Goal: Task Accomplishment & Management: Manage account settings

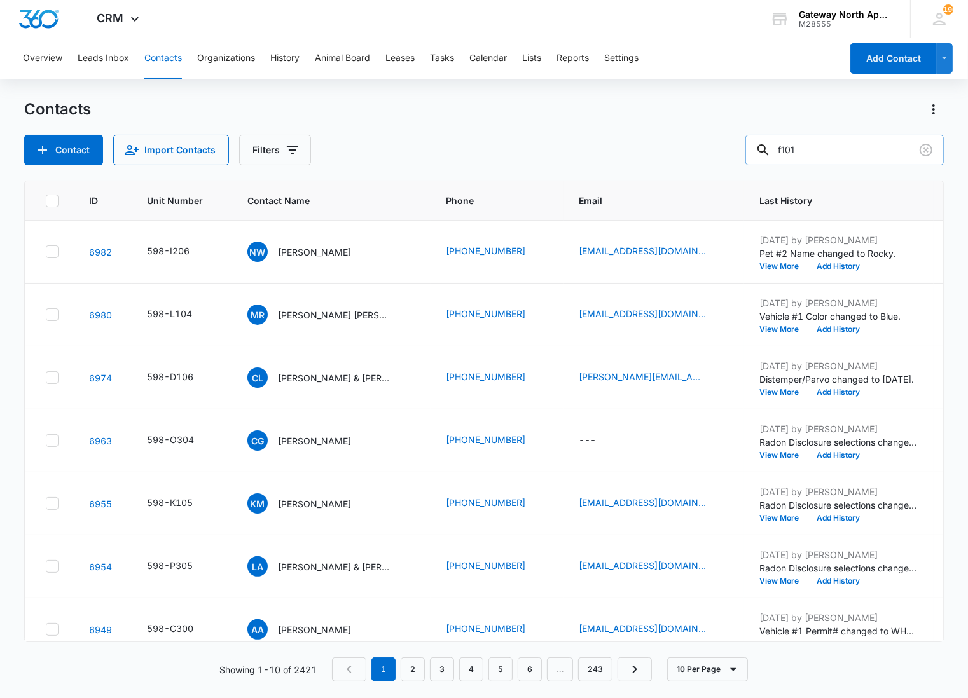
type input "f101"
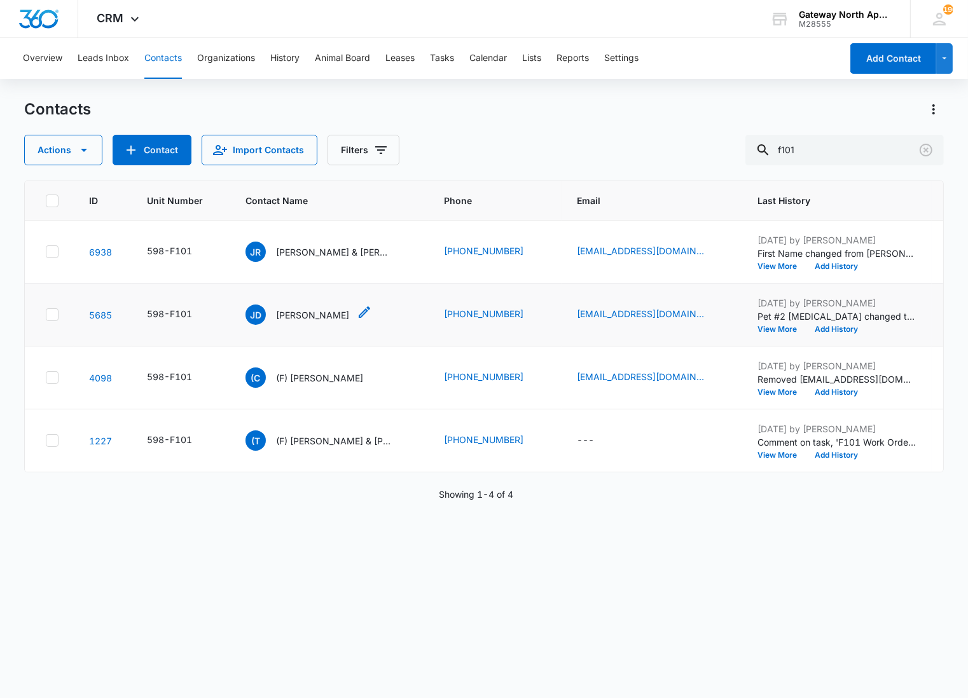
click at [293, 313] on p "[PERSON_NAME]" at bounding box center [312, 314] width 73 height 13
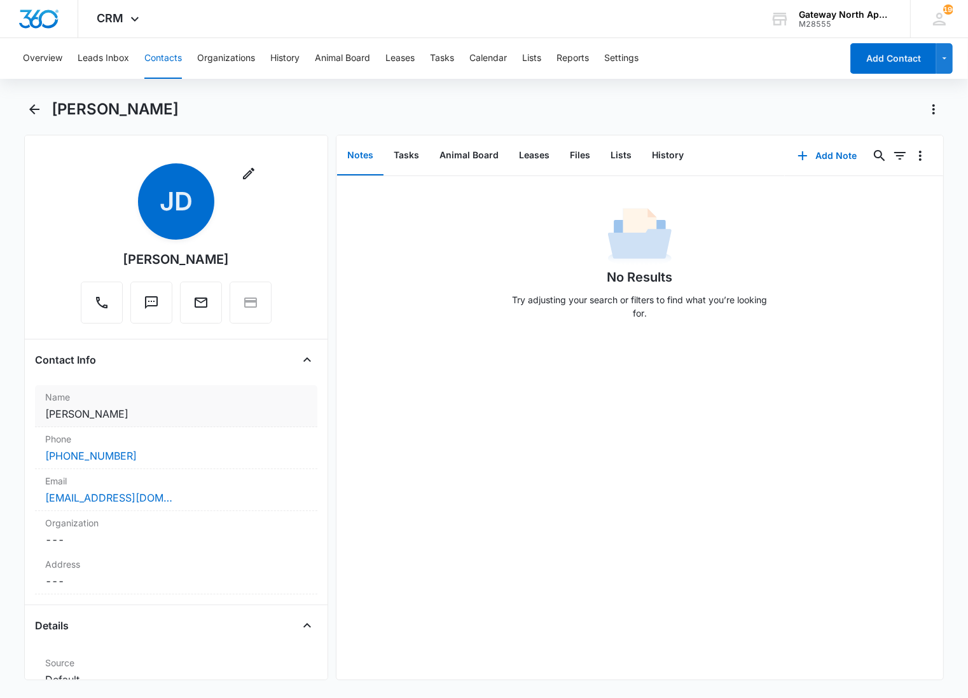
click at [226, 413] on dd "Cancel Save Changes [PERSON_NAME]" at bounding box center [176, 413] width 262 height 15
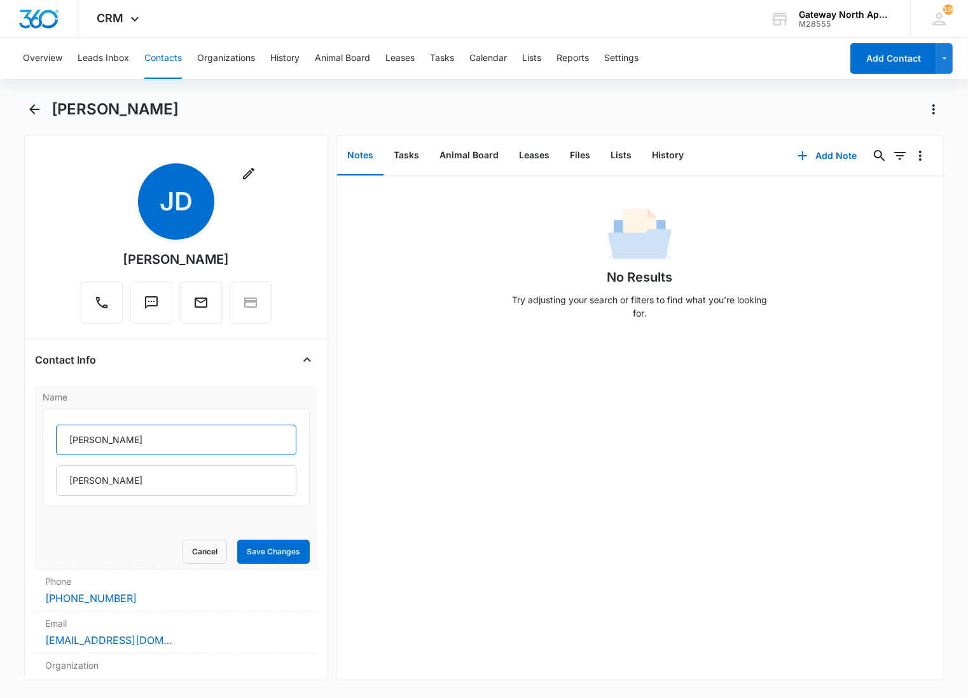
click at [65, 439] on input "[PERSON_NAME]" at bounding box center [176, 440] width 240 height 31
type input "(F) [PERSON_NAME]"
click at [249, 554] on button "Save Changes" at bounding box center [273, 552] width 72 height 24
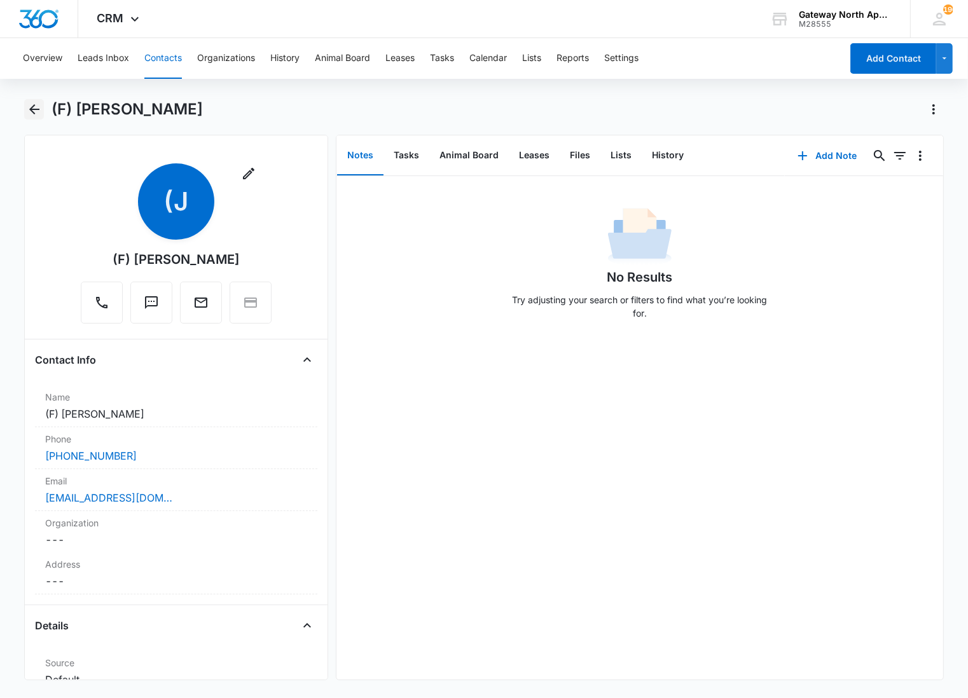
click at [43, 117] on button "Back" at bounding box center [34, 109] width 20 height 20
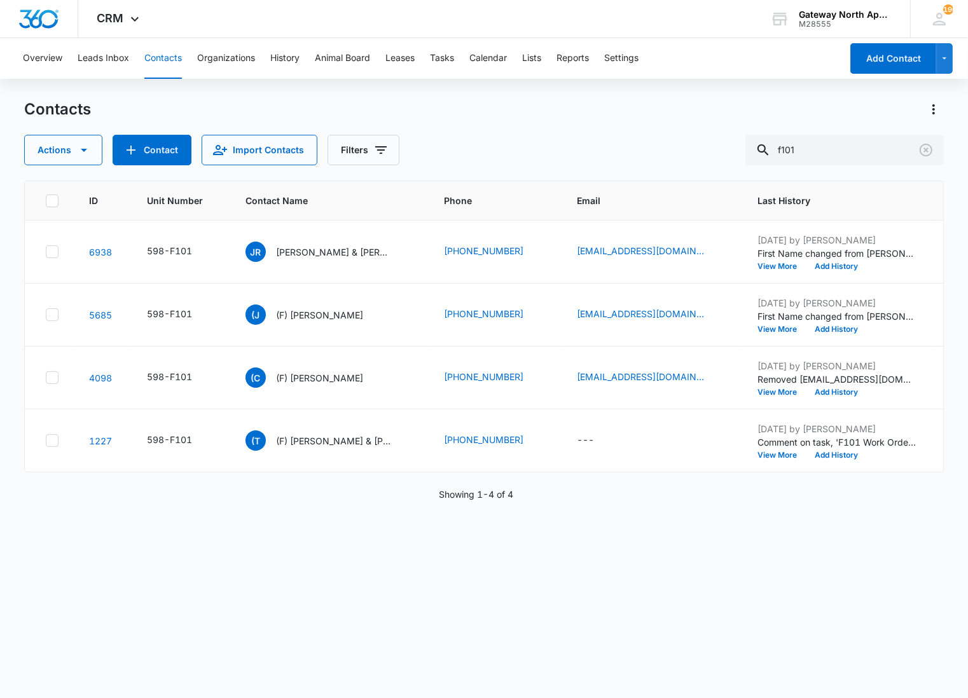
click at [331, 253] on p "[PERSON_NAME] & [PERSON_NAME] [PERSON_NAME]" at bounding box center [333, 251] width 114 height 13
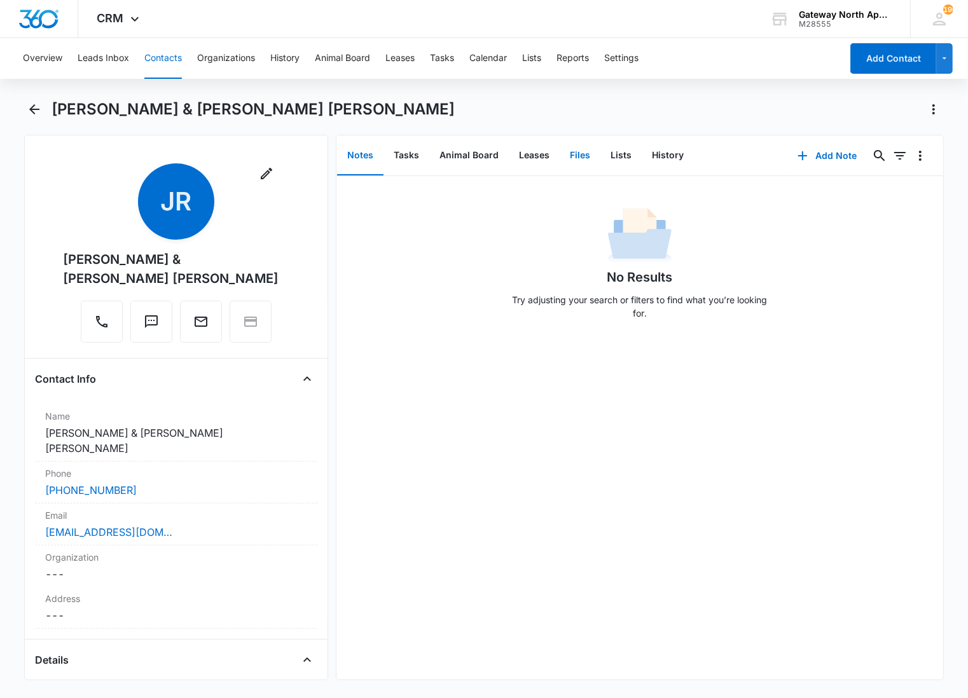
click at [573, 154] on button "Files" at bounding box center [580, 155] width 41 height 39
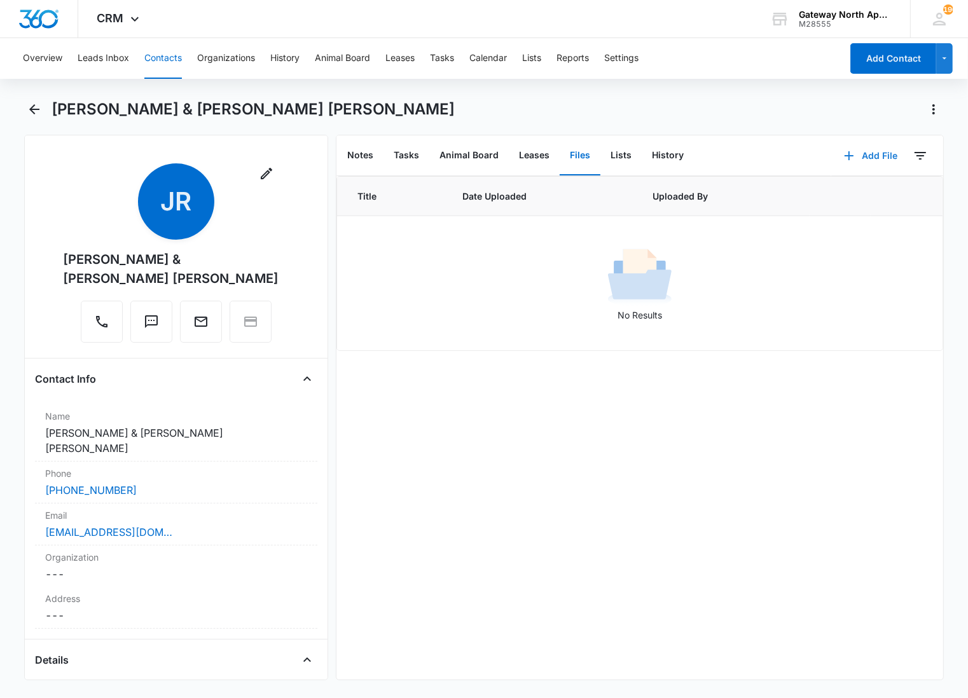
click at [874, 155] on button "Add File" at bounding box center [870, 156] width 79 height 31
click at [828, 191] on div "Upload Files" at bounding box center [853, 195] width 51 height 9
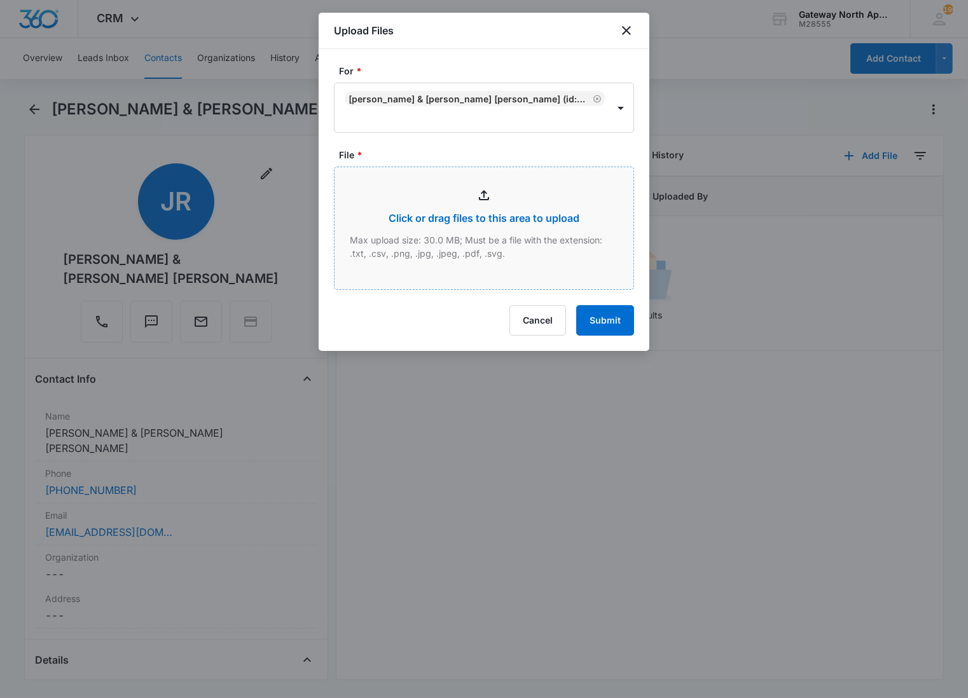
type input "C:\fakepath\F101_10042025120714.pdf"
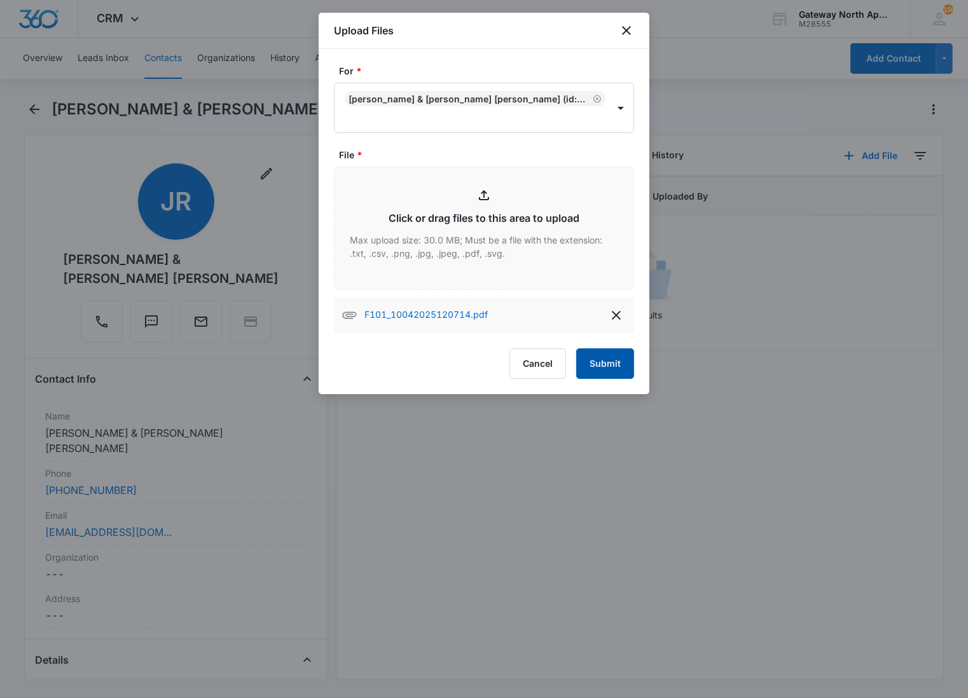
click at [602, 352] on button "Submit" at bounding box center [605, 363] width 58 height 31
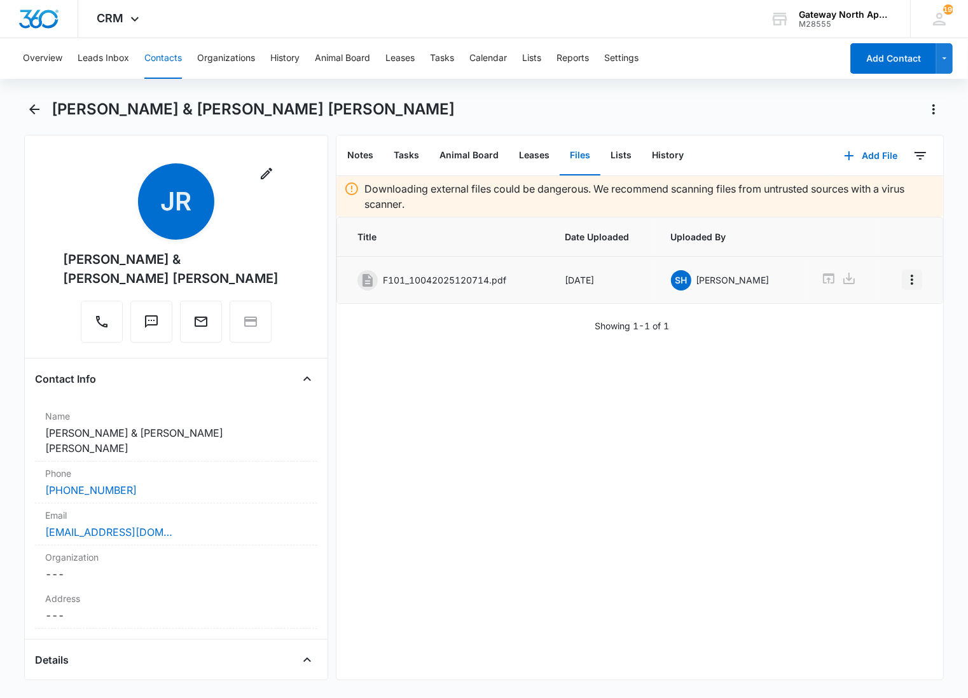
click at [904, 287] on icon "Overflow Menu" at bounding box center [911, 279] width 15 height 15
click at [867, 306] on button "Edit" at bounding box center [874, 315] width 72 height 19
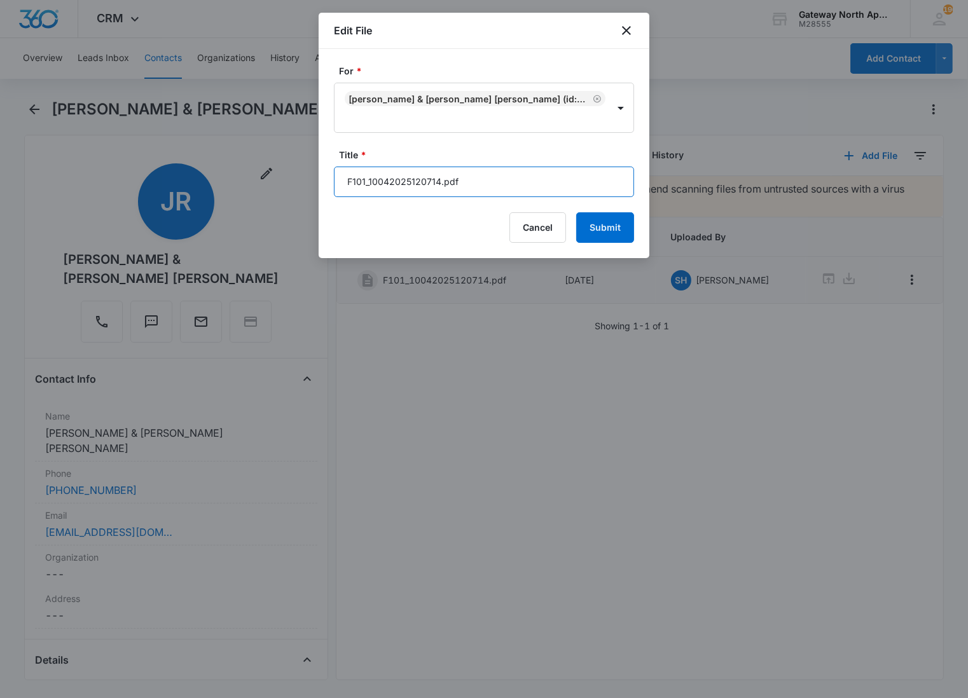
drag, startPoint x: 504, startPoint y: 189, endPoint x: 224, endPoint y: 186, distance: 279.8
click at [224, 186] on body "CRM Apps Reputation Websites Forms CRM Email Social Content Ads Intelligence Fi…" at bounding box center [484, 349] width 968 height 698
type input "598-F101 Lease [DATE]-[DATE]"
click at [576, 212] on button "Submit" at bounding box center [605, 227] width 58 height 31
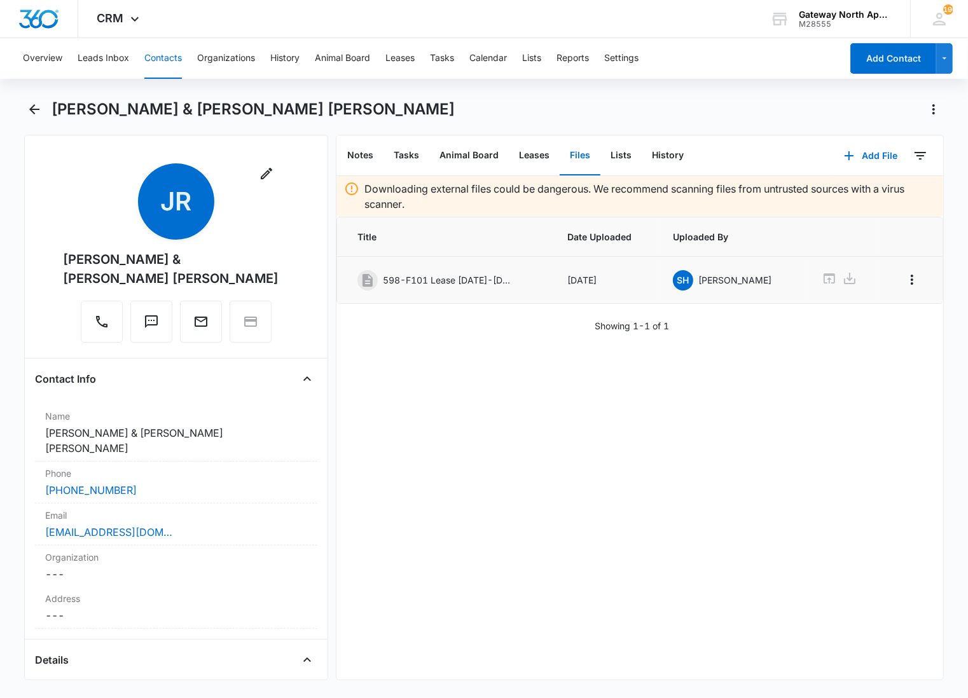
click at [565, 396] on div "Downloading external files could be dangerous. We recommend scanning files from…" at bounding box center [639, 428] width 607 height 504
click at [852, 146] on button "Add File" at bounding box center [870, 156] width 79 height 31
click at [849, 193] on div "Upload Files" at bounding box center [853, 195] width 51 height 9
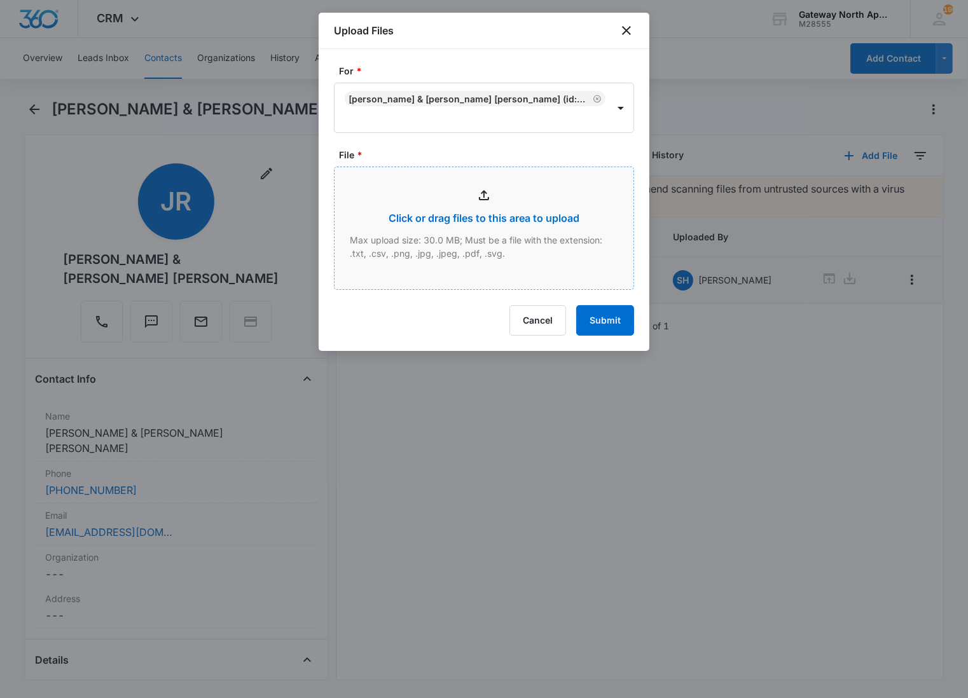
type input "C:\fakepath\F101_10042025120623 (1).pdf"
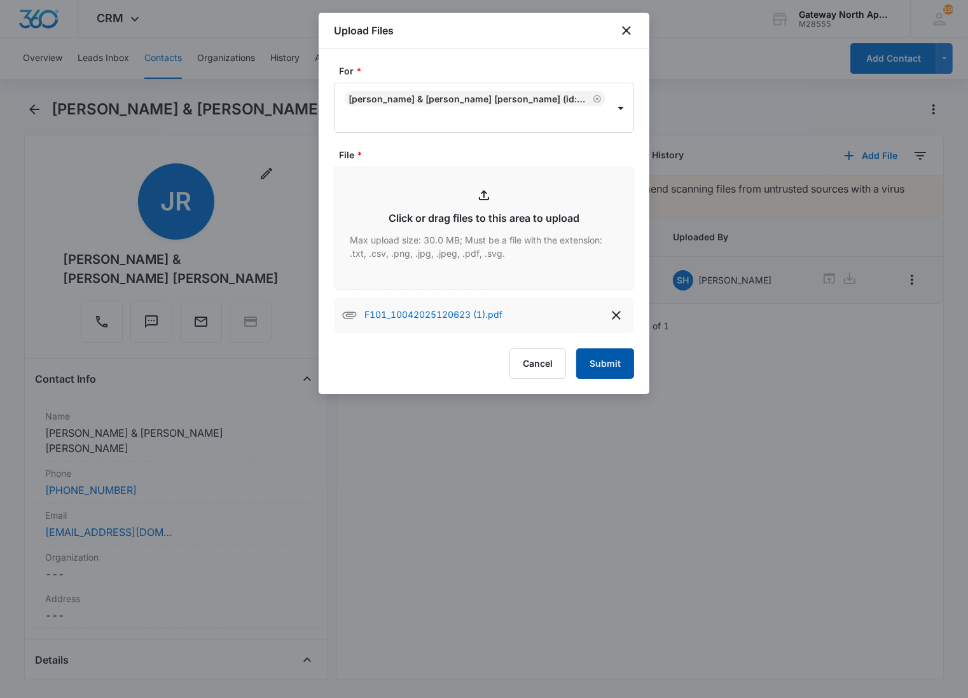
click at [595, 363] on button "Submit" at bounding box center [605, 363] width 58 height 31
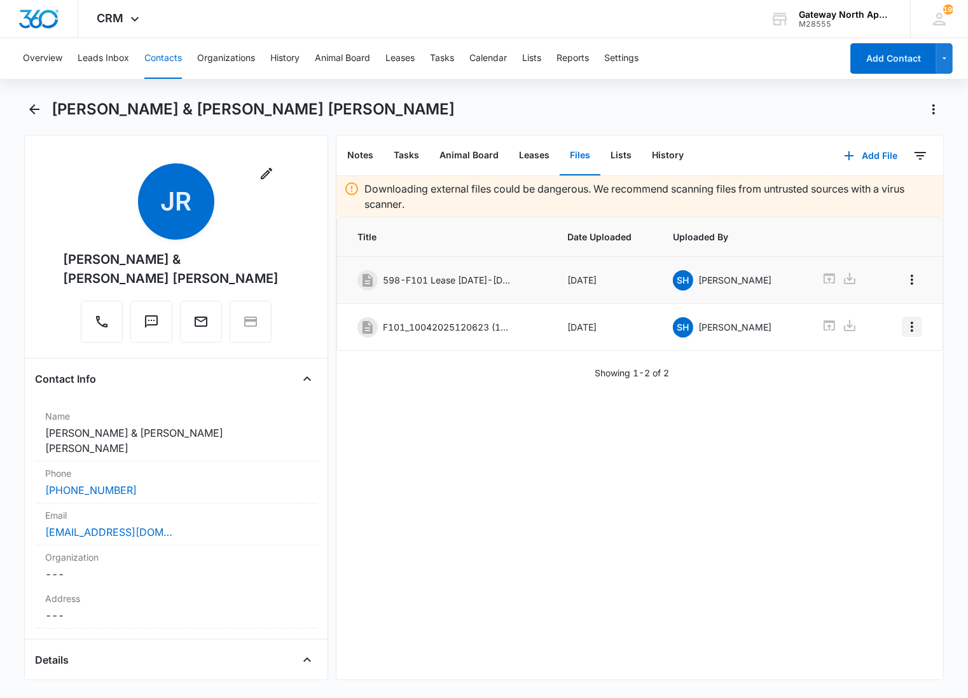
click at [904, 333] on icon "Overflow Menu" at bounding box center [911, 326] width 15 height 15
click at [871, 367] on div "Edit" at bounding box center [866, 363] width 27 height 9
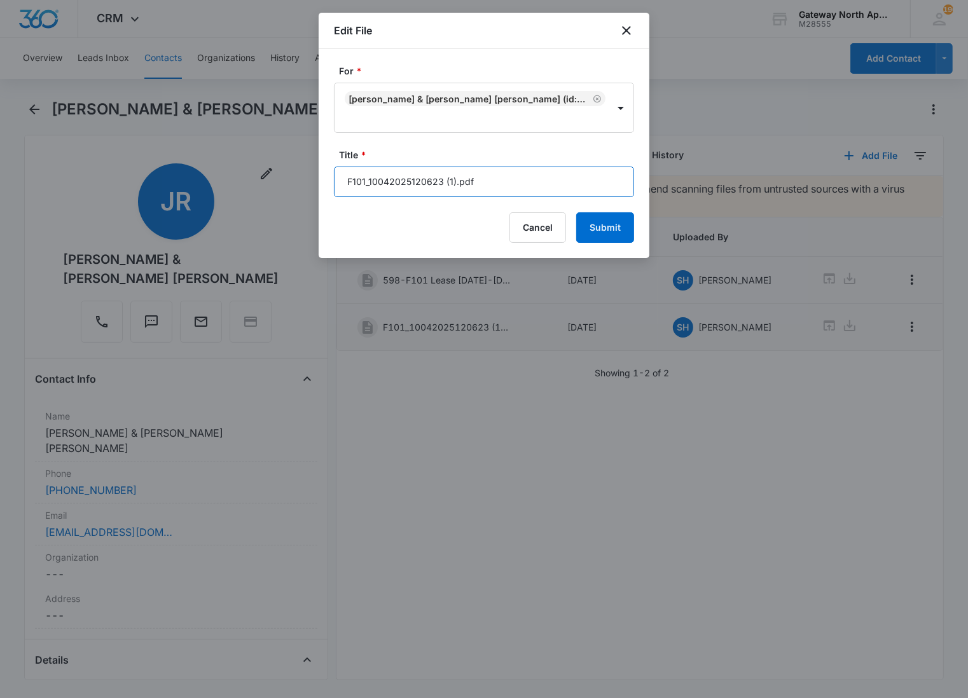
drag, startPoint x: 526, startPoint y: 176, endPoint x: 271, endPoint y: 179, distance: 255.6
click at [277, 184] on body "CRM Apps Reputation Websites Forms CRM Email Social Content Ads Intelligence Fi…" at bounding box center [484, 349] width 968 height 698
type input "598-F101 Lease Packet"
click at [576, 212] on button "Submit" at bounding box center [605, 227] width 58 height 31
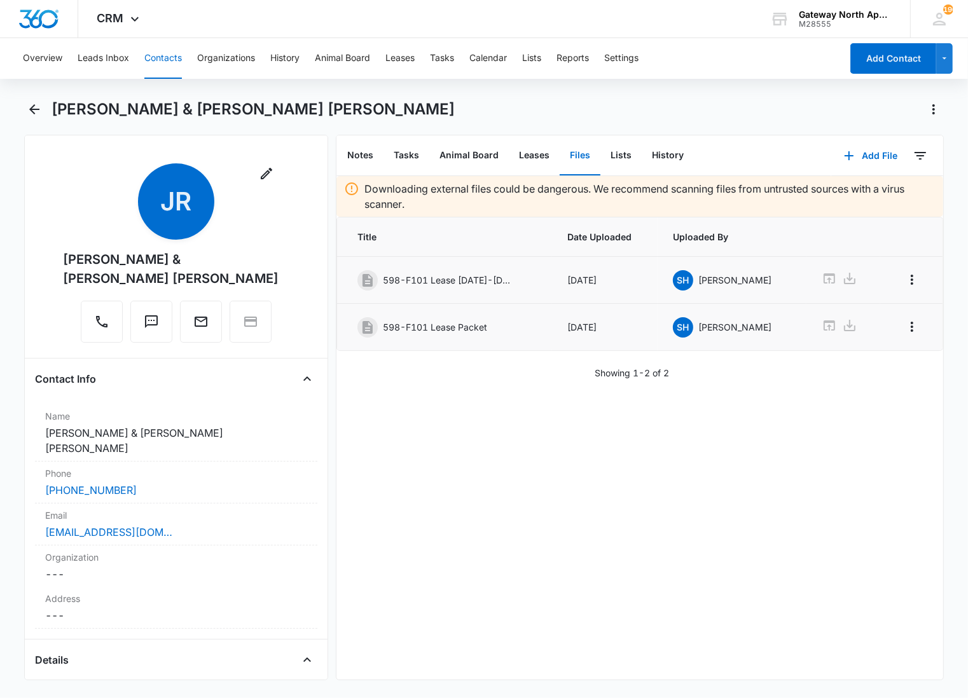
click at [486, 457] on div "Downloading external files could be dangerous. We recommend scanning files from…" at bounding box center [639, 428] width 607 height 504
click at [849, 154] on button "Add File" at bounding box center [870, 156] width 79 height 31
click at [835, 191] on div "Upload Files" at bounding box center [853, 195] width 51 height 9
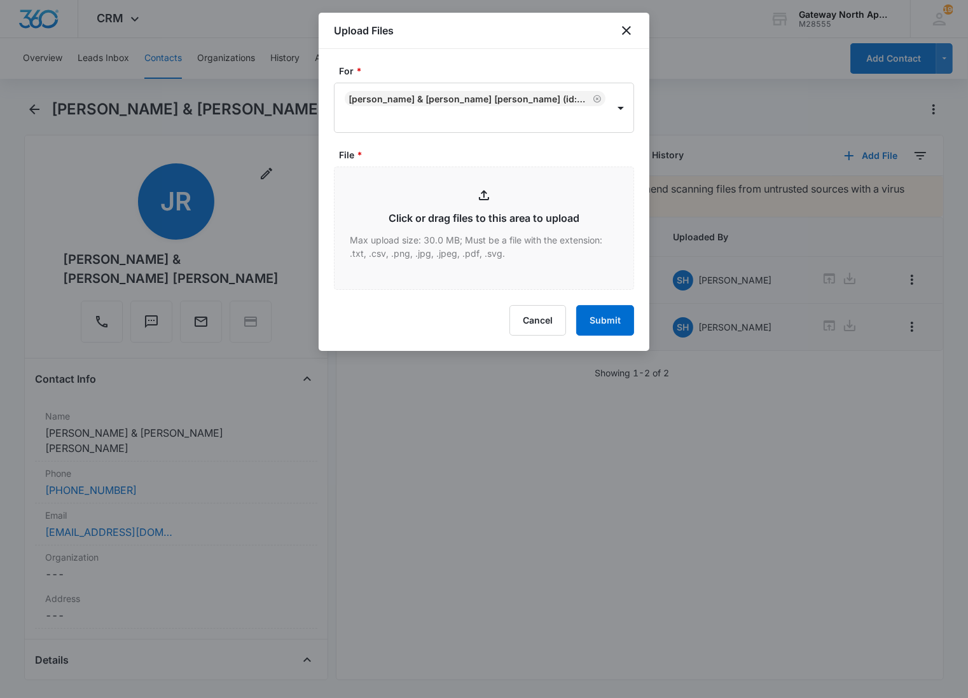
type input "C:\fakepath\F101_10042025120750.pdf"
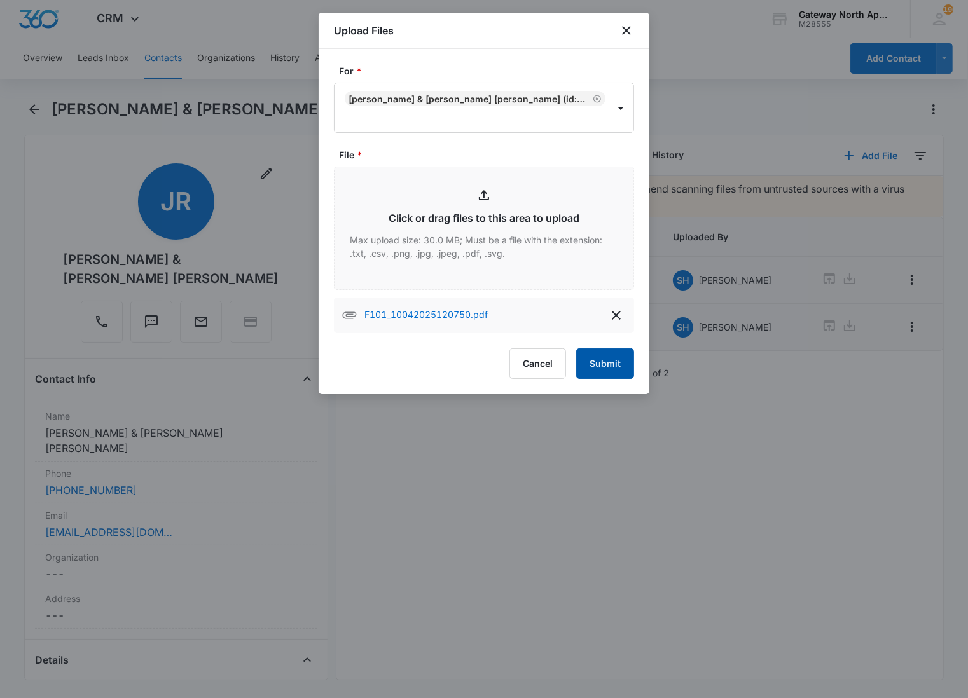
click at [605, 373] on button "Submit" at bounding box center [605, 363] width 58 height 31
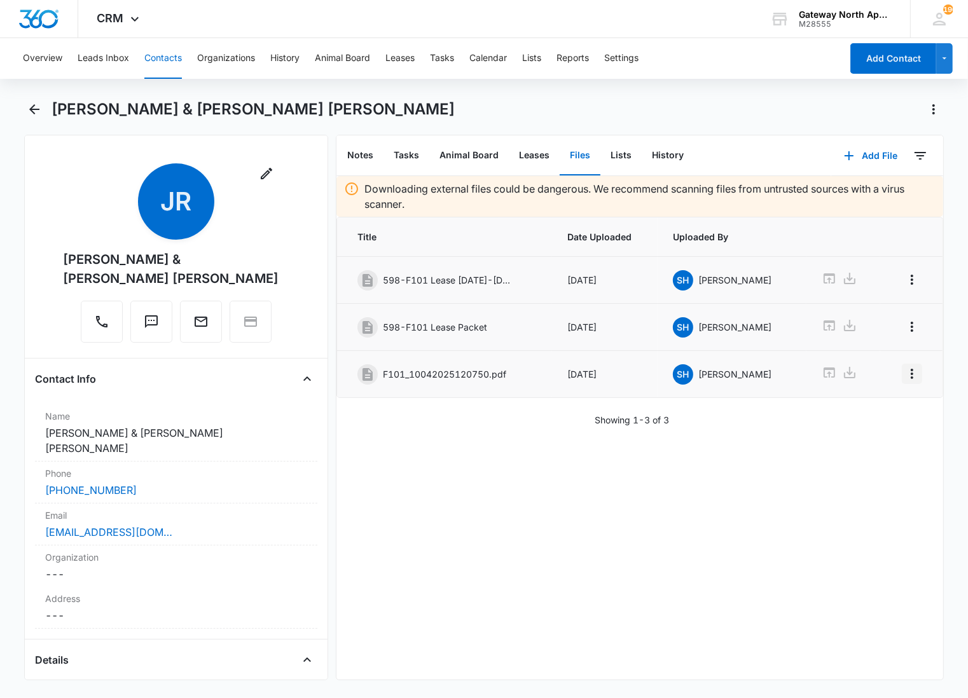
click at [904, 378] on icon "Overflow Menu" at bounding box center [911, 373] width 15 height 15
click at [882, 409] on button "Edit" at bounding box center [874, 411] width 72 height 19
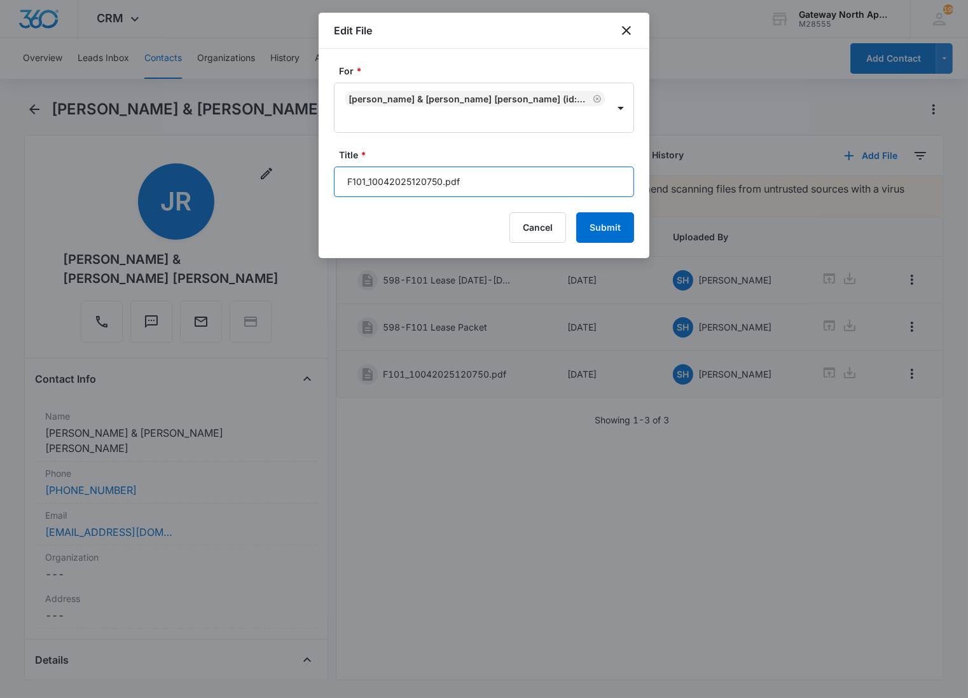
drag, startPoint x: 481, startPoint y: 181, endPoint x: 268, endPoint y: 178, distance: 213.0
click at [268, 178] on body "CRM Apps Reputation Websites Forms CRM Email Social Content Ads Intelligence Fi…" at bounding box center [484, 349] width 968 height 698
type input "598-F101 No Pet at Move in"
click at [576, 212] on button "Submit" at bounding box center [605, 227] width 58 height 31
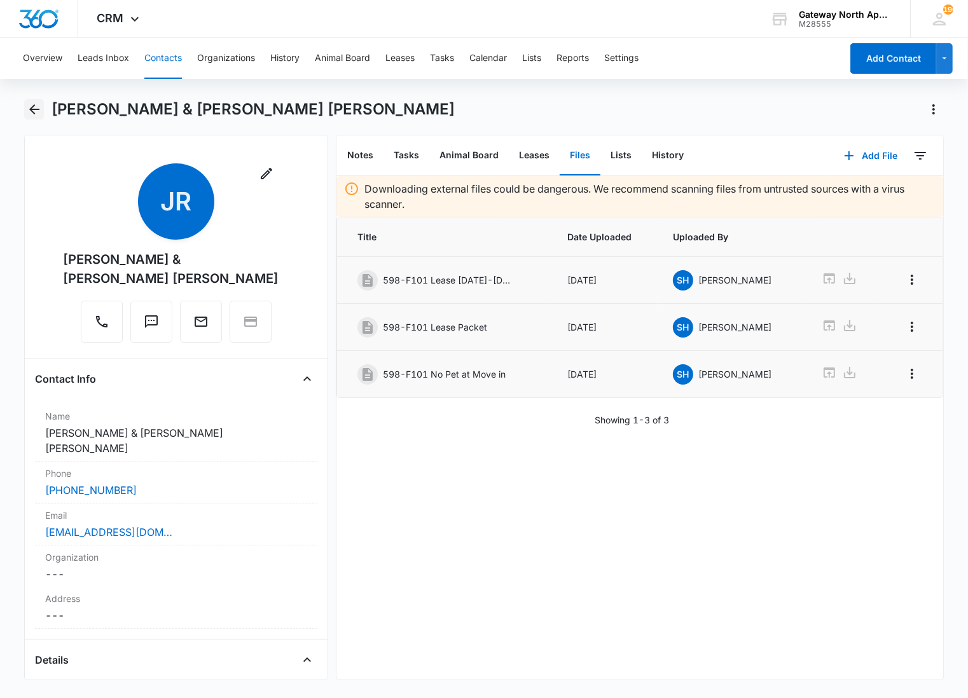
click at [35, 110] on icon "Back" at bounding box center [34, 109] width 15 height 15
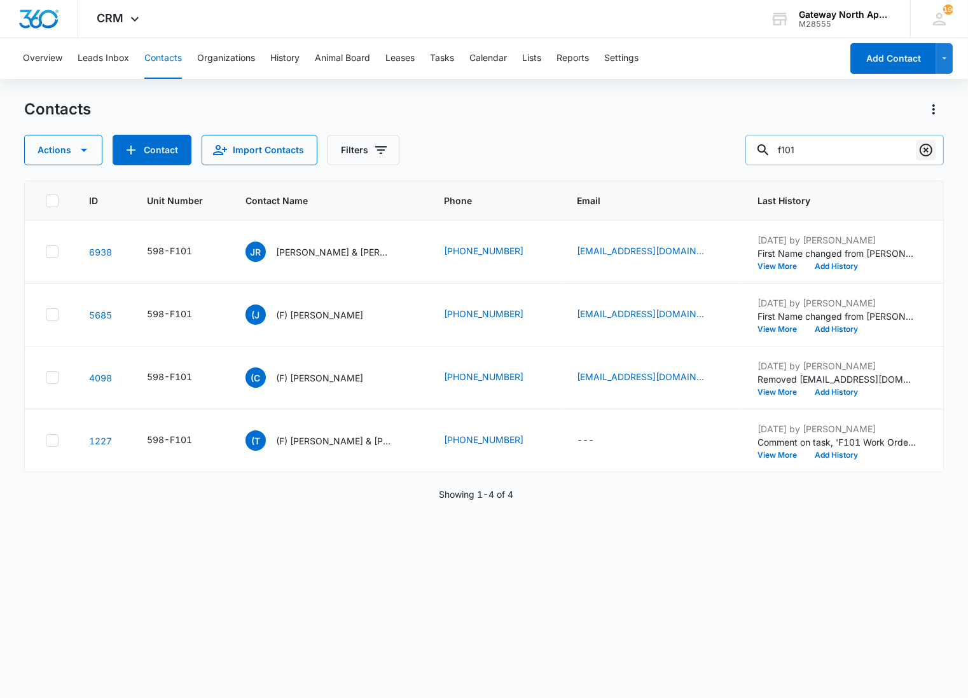
click at [926, 150] on icon "Clear" at bounding box center [925, 150] width 13 height 13
